Goal: Answer question/provide support: Share knowledge or assist other users

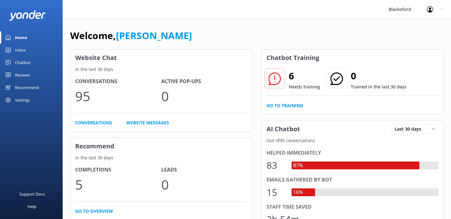
click at [10, 51] on use at bounding box center [8, 50] width 5 height 5
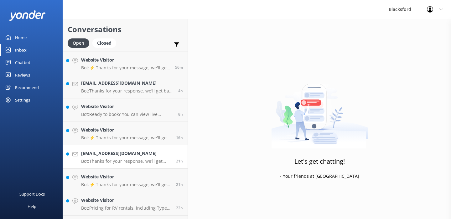
scroll to position [44, 0]
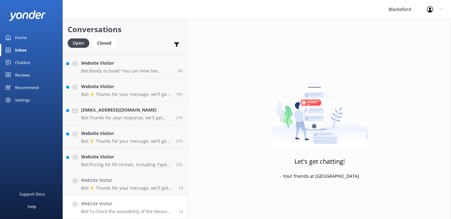
click at [142, 202] on h4 "Website Visitor" at bounding box center [127, 204] width 93 height 7
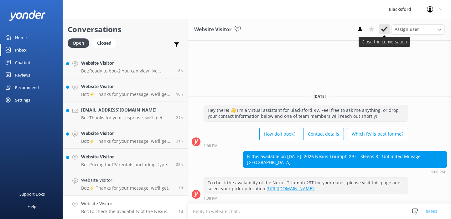
click at [384, 30] on use at bounding box center [384, 29] width 6 height 5
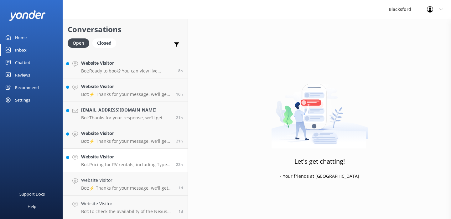
scroll to position [20, 0]
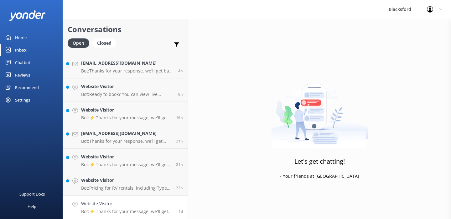
click at [152, 208] on div "Website Visitor Bot: ⚡ Thanks for your message, we'll get back to you as soon a…" at bounding box center [127, 208] width 93 height 14
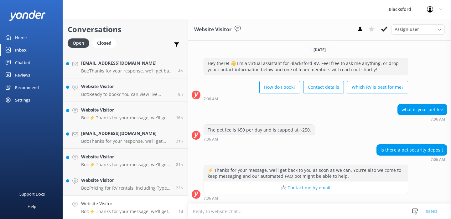
click at [384, 29] on use at bounding box center [384, 29] width 6 height 5
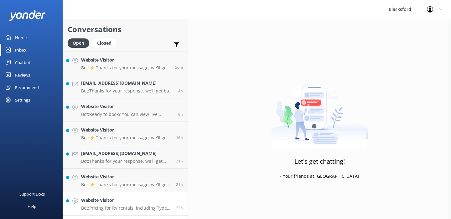
click at [146, 207] on p "Bot: Pricing for RV rentals, including Type C, starts from $275 per day. For mo…" at bounding box center [126, 209] width 90 height 6
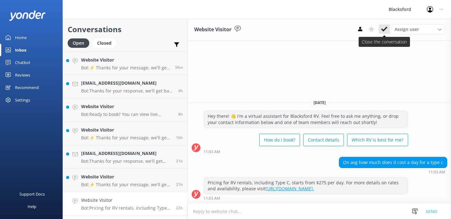
click at [386, 28] on use at bounding box center [384, 29] width 6 height 5
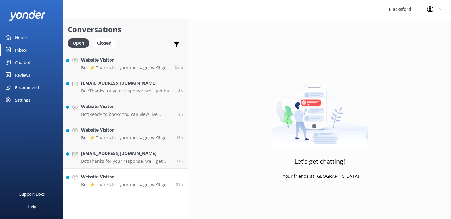
click at [153, 188] on link "Website Visitor Bot: ⚡ Thanks for your message, we'll get back to you as soon a…" at bounding box center [125, 180] width 125 height 23
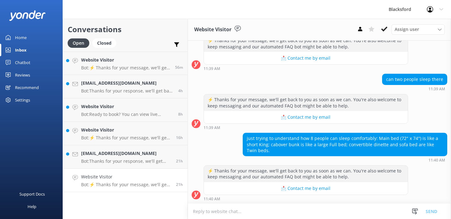
scroll to position [141, 0]
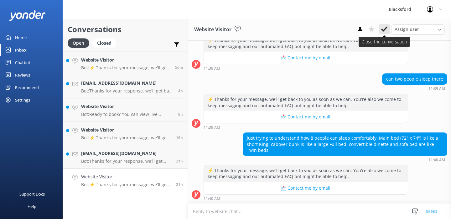
click at [385, 29] on use at bounding box center [384, 29] width 6 height 5
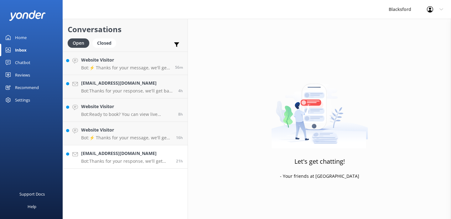
click at [157, 159] on p "Bot: Thanks for your response, we'll get back to you as soon as we can during o…" at bounding box center [126, 162] width 90 height 6
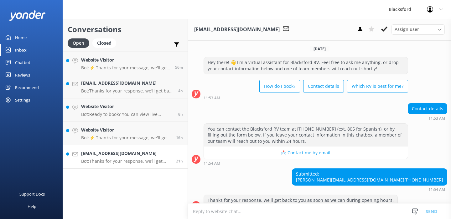
scroll to position [23, 0]
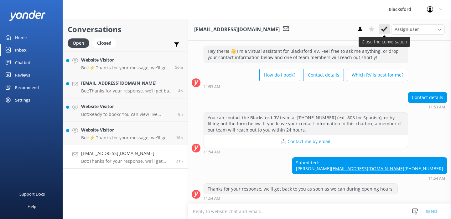
click at [388, 30] on button at bounding box center [383, 28] width 11 height 9
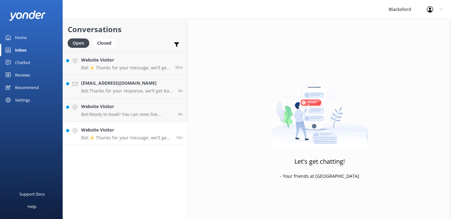
click at [153, 136] on p "Bot: ⚡ Thanks for your message, we'll get back to you as soon as we can. You're…" at bounding box center [126, 138] width 90 height 6
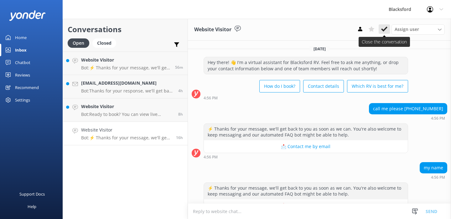
click at [387, 27] on icon at bounding box center [384, 29] width 6 height 6
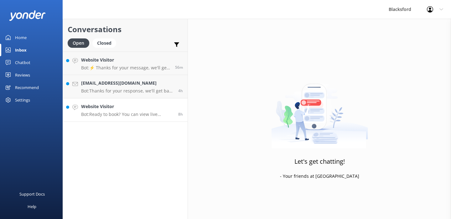
click at [173, 110] on h4 "Website Visitor" at bounding box center [127, 106] width 92 height 7
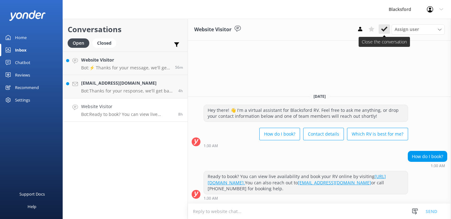
click at [385, 28] on use at bounding box center [384, 29] width 6 height 5
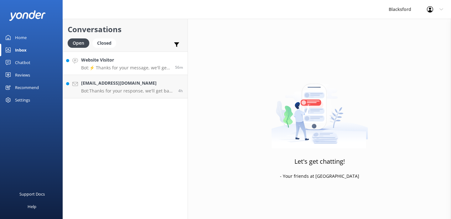
click at [137, 60] on h4 "Website Visitor" at bounding box center [125, 60] width 89 height 7
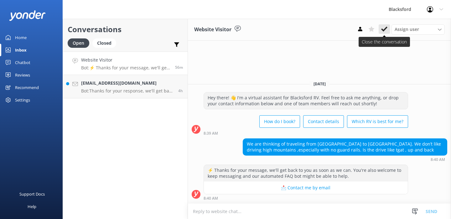
click at [381, 28] on icon at bounding box center [384, 29] width 6 height 6
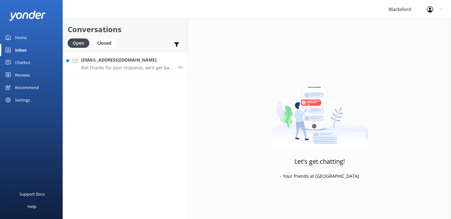
click at [140, 69] on p "Bot: Thanks for your response, we'll get back to you as soon as we can during o…" at bounding box center [127, 68] width 92 height 6
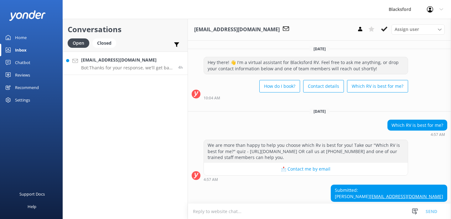
scroll to position [33, 0]
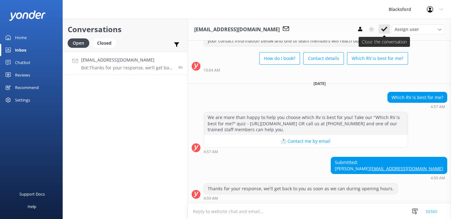
click at [385, 28] on use at bounding box center [384, 29] width 6 height 5
